Goal: Task Accomplishment & Management: Complete application form

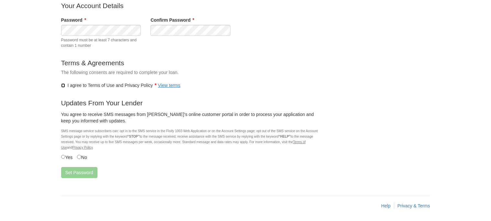
scroll to position [64, 0]
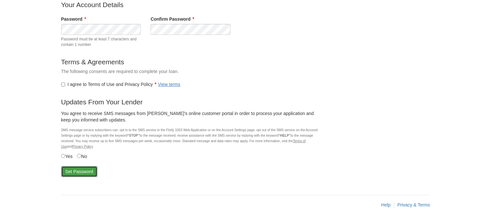
click at [80, 169] on button "Set Password" at bounding box center [79, 171] width 36 height 11
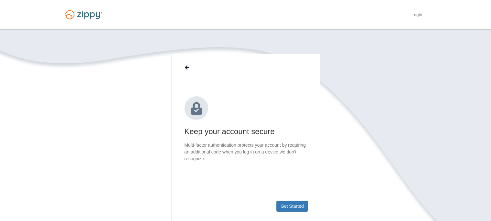
scroll to position [69, 0]
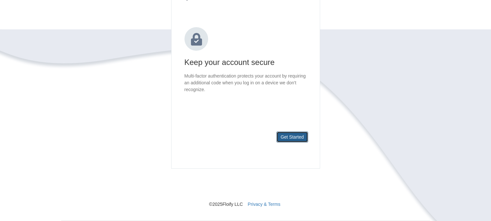
click at [290, 135] on button "Get Started" at bounding box center [293, 137] width 32 height 11
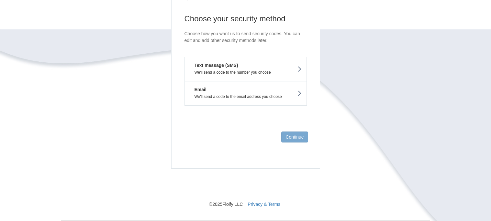
click at [257, 74] on p "We'll send a code to the number you choose" at bounding box center [246, 72] width 112 height 5
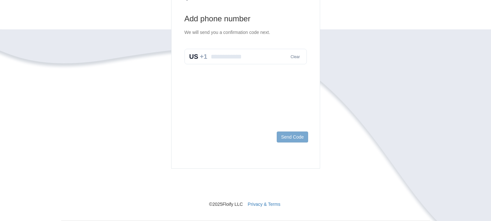
click at [250, 64] on input "text" at bounding box center [246, 57] width 122 height 16
type input "**********"
click at [297, 143] on footer "Send Code" at bounding box center [246, 148] width 148 height 42
click at [296, 140] on button "Send Code" at bounding box center [292, 137] width 31 height 11
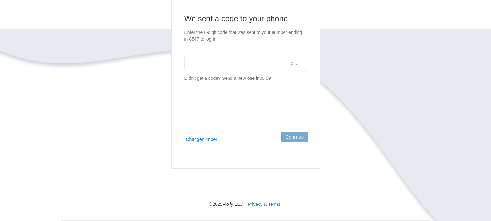
click at [249, 64] on input "text" at bounding box center [246, 64] width 122 height 16
type input "******"
click at [296, 136] on button "Continue" at bounding box center [294, 137] width 27 height 11
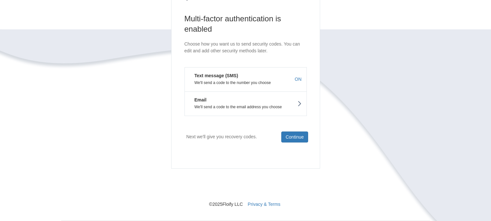
click at [286, 105] on p "We'll send a code to the email address you choose" at bounding box center [246, 107] width 112 height 5
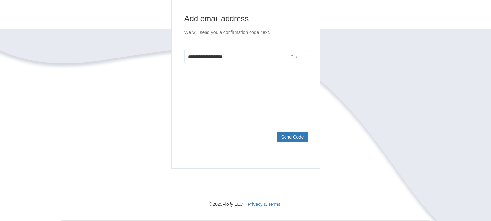
type input "**********"
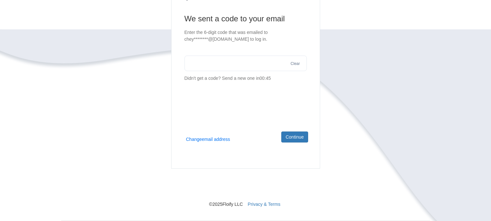
click at [244, 67] on input "text" at bounding box center [246, 64] width 122 height 16
type input "******"
click at [297, 136] on button "Continue" at bounding box center [294, 137] width 27 height 11
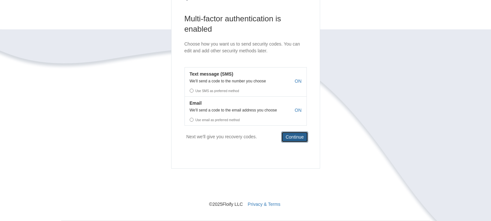
click at [296, 137] on button "Continue" at bounding box center [294, 137] width 27 height 11
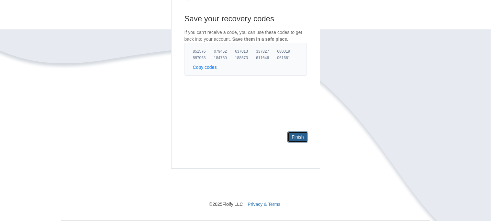
click at [299, 139] on link "Finish" at bounding box center [298, 137] width 20 height 11
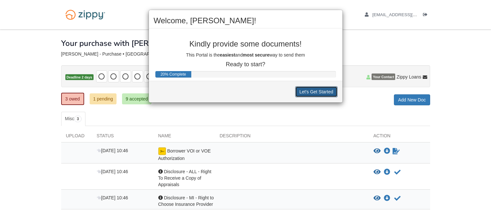
click at [320, 92] on button "Let's Get Started" at bounding box center [316, 91] width 42 height 11
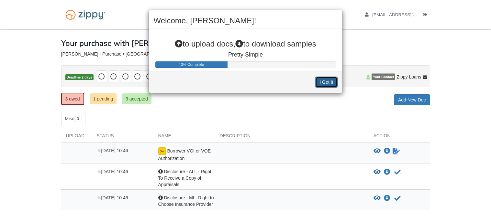
click at [321, 81] on button "I Get It" at bounding box center [326, 82] width 22 height 11
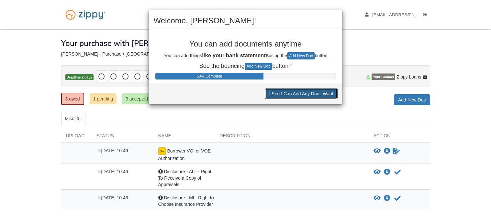
click at [319, 98] on button "I See I Can Add Any Doc I Want" at bounding box center [301, 93] width 73 height 11
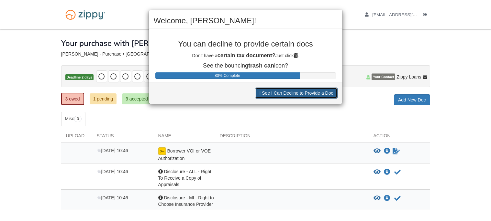
click at [317, 95] on button "I See I Can Decline to Provide a Doc" at bounding box center [296, 93] width 82 height 11
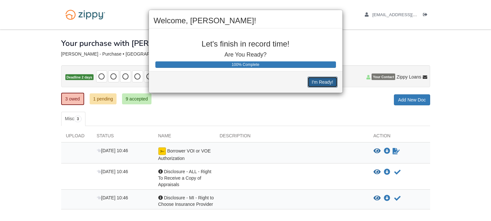
click at [317, 86] on button "I'm Ready!" at bounding box center [323, 82] width 30 height 11
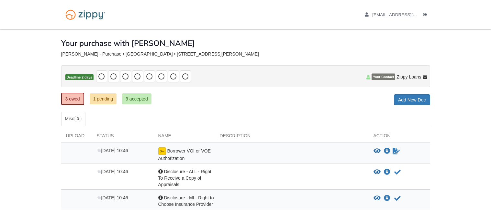
scroll to position [9, 0]
click at [395, 148] on icon "Sign Form" at bounding box center [396, 151] width 7 height 6
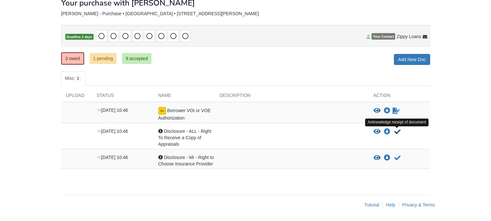
click at [399, 132] on icon "Acknowledge receipt of document" at bounding box center [397, 132] width 6 height 6
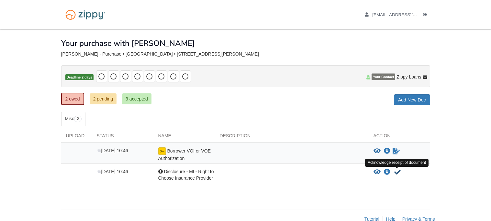
click at [397, 173] on icon "Acknowledge receipt of document" at bounding box center [397, 172] width 6 height 6
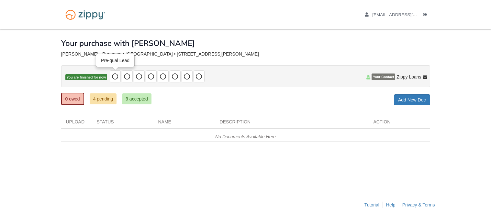
click at [117, 77] on icon at bounding box center [115, 77] width 6 height 6
click at [427, 15] on link "Logout" at bounding box center [426, 15] width 7 height 6
